Goal: Task Accomplishment & Management: Manage account settings

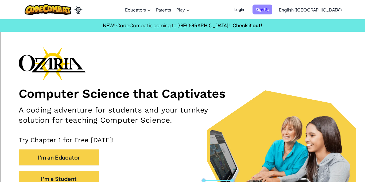
click at [272, 12] on span "Sign Up" at bounding box center [262, 10] width 20 height 10
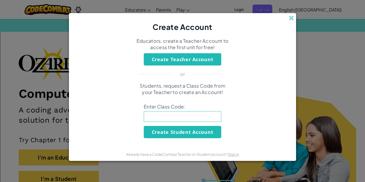
click at [343, 49] on div "Create Account Educators, create a Teacher Account to access the first unit for…" at bounding box center [182, 91] width 365 height 182
click at [292, 18] on span at bounding box center [291, 18] width 6 height 6
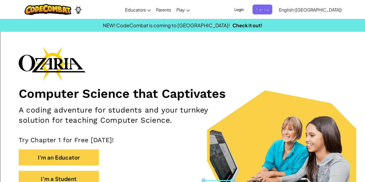
click at [247, 9] on span "Login" at bounding box center [239, 10] width 16 height 10
